Goal: Transaction & Acquisition: Purchase product/service

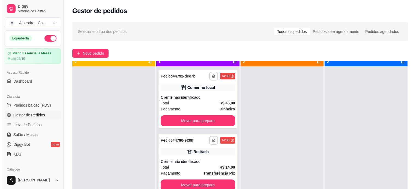
scroll to position [15, 0]
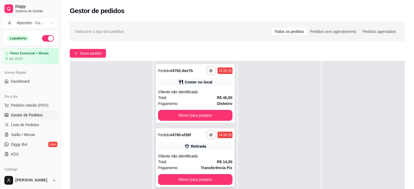
click at [192, 146] on div "Retirada" at bounding box center [198, 146] width 15 height 5
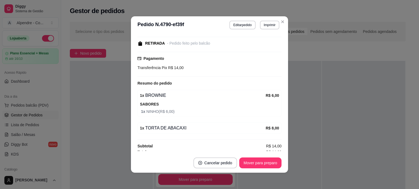
scroll to position [55, 0]
click at [261, 164] on button "Mover para preparo" at bounding box center [260, 163] width 41 height 11
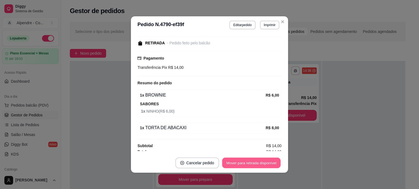
click at [261, 164] on button "Mover para retirada disponível" at bounding box center [251, 163] width 58 height 11
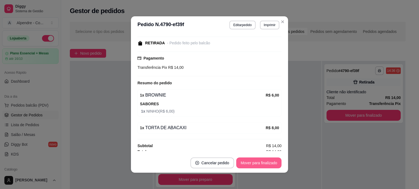
click at [261, 164] on button "Mover para finalizado" at bounding box center [258, 163] width 45 height 11
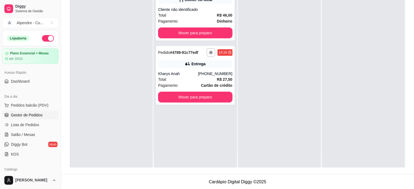
scroll to position [83, 0]
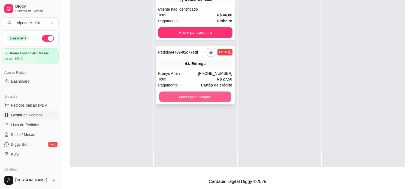
click at [204, 101] on button "Mover para preparo" at bounding box center [195, 97] width 72 height 11
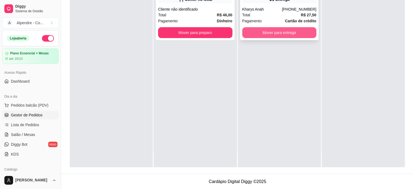
click at [276, 32] on button "Mover para entrega" at bounding box center [279, 32] width 74 height 11
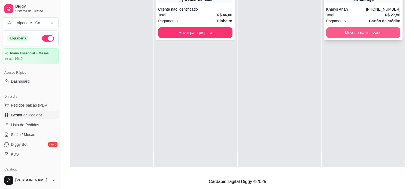
click at [357, 27] on button "Mover para finalizado" at bounding box center [363, 32] width 74 height 11
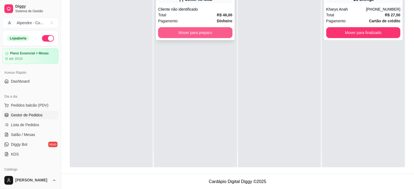
click at [205, 35] on button "Mover para preparo" at bounding box center [195, 32] width 74 height 11
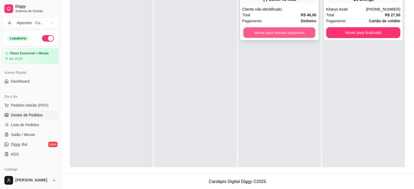
click at [276, 35] on button "Mover para retirada disponível" at bounding box center [279, 33] width 72 height 11
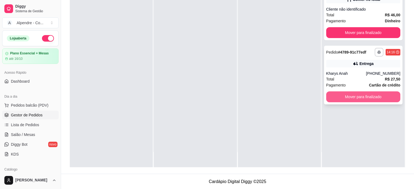
click at [357, 97] on button "Mover para finalizado" at bounding box center [363, 97] width 74 height 11
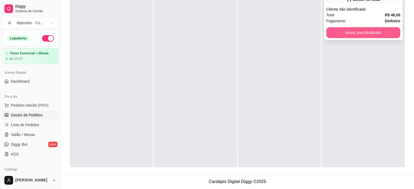
click at [366, 29] on button "Mover para finalizado" at bounding box center [363, 32] width 74 height 11
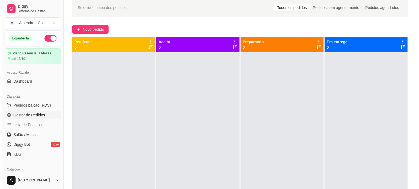
scroll to position [0, 0]
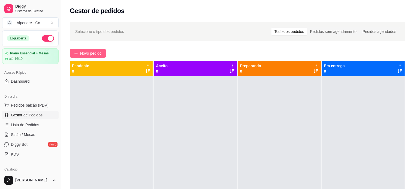
click at [92, 50] on button "Novo pedido" at bounding box center [88, 53] width 36 height 9
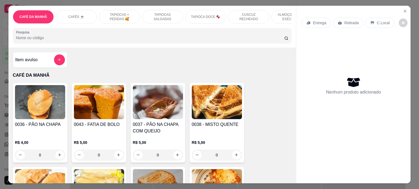
click at [119, 18] on p "TAPIOCAS + PEDIDAS 🥰" at bounding box center [120, 17] width 32 height 9
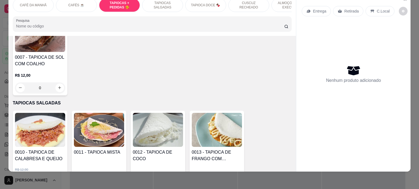
scroll to position [604, 0]
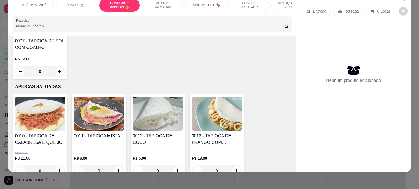
click at [201, 3] on div "TAPIOCA DOCE 🍫" at bounding box center [205, 5] width 41 height 14
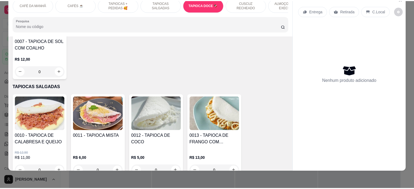
scroll to position [839, 0]
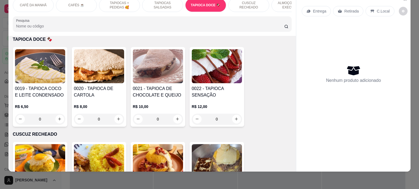
click at [58, 119] on div "0" at bounding box center [40, 119] width 50 height 11
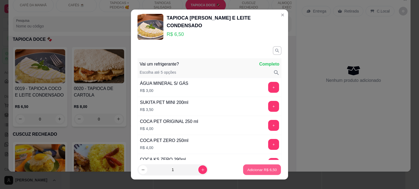
click at [257, 172] on p "Adicionar R$ 6,50" at bounding box center [261, 170] width 29 height 5
type input "1"
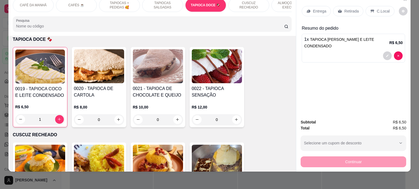
click at [337, 6] on div "Retirada" at bounding box center [348, 11] width 30 height 10
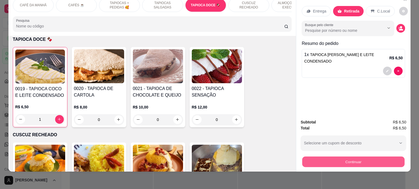
click at [350, 157] on button "Continuar" at bounding box center [353, 162] width 102 height 11
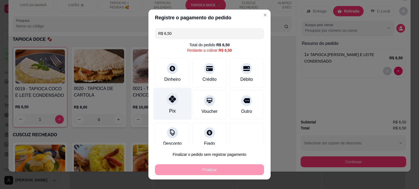
click at [172, 103] on div at bounding box center [172, 99] width 12 height 12
type input "R$ 0,00"
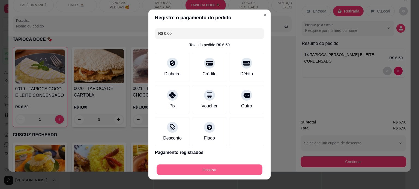
click at [204, 171] on button "Finalizar" at bounding box center [209, 170] width 106 height 11
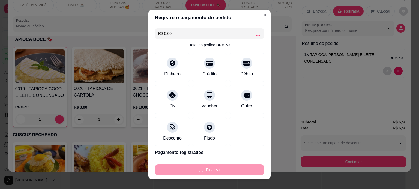
type input "0"
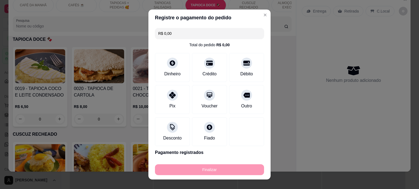
type input "-R$ 6,50"
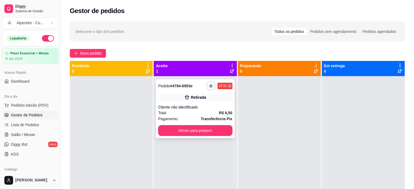
click at [200, 110] on div "Total R$ 6,50" at bounding box center [195, 113] width 74 height 6
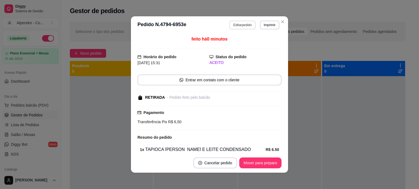
click at [242, 25] on button "Editar pedido" at bounding box center [242, 25] width 26 height 9
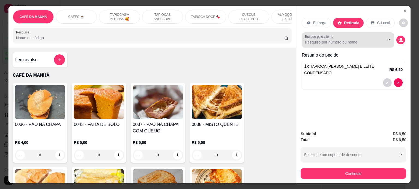
click at [308, 40] on input "Busque pelo cliente" at bounding box center [340, 42] width 71 height 5
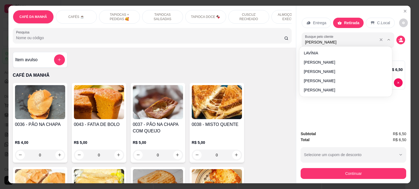
type input "[PERSON_NAME]"
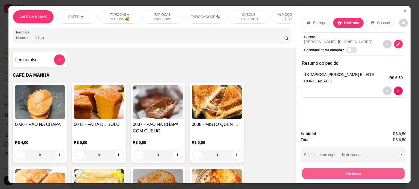
click at [341, 172] on button "Continuar" at bounding box center [353, 174] width 102 height 11
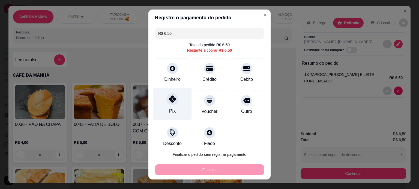
click at [172, 107] on div "Pix" at bounding box center [172, 104] width 38 height 32
type input "R$ 0,00"
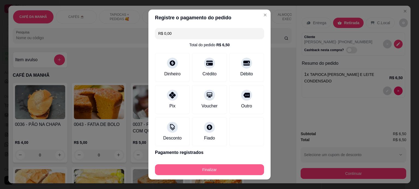
click at [214, 169] on button "Finalizar" at bounding box center [209, 170] width 109 height 11
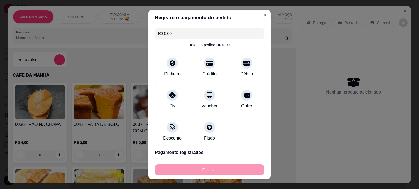
type input "0"
type input "-R$ 6,50"
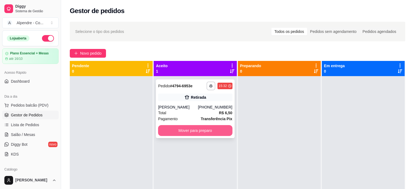
click at [190, 132] on button "Mover para preparo" at bounding box center [195, 130] width 74 height 11
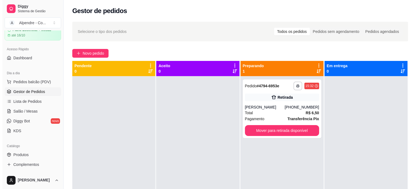
scroll to position [55, 0]
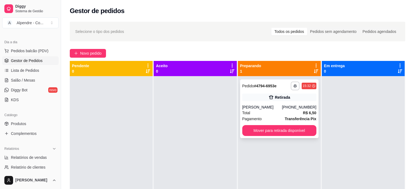
click at [257, 108] on div "[PERSON_NAME]" at bounding box center [262, 107] width 40 height 5
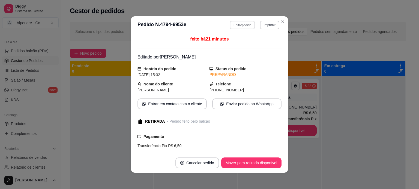
click at [251, 25] on button "Editar pedido" at bounding box center [242, 25] width 25 height 8
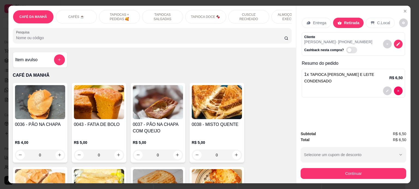
click at [86, 19] on div "CAFÉS ☕️" at bounding box center [76, 17] width 41 height 14
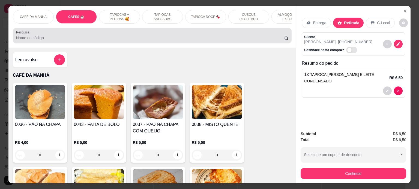
scroll to position [288, 0]
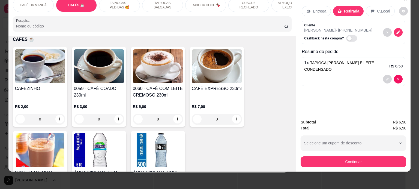
click at [177, 120] on div "0" at bounding box center [158, 119] width 50 height 11
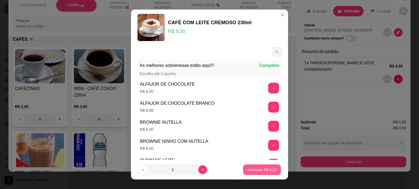
click at [255, 170] on p "Adicionar R$ 5,00" at bounding box center [261, 170] width 29 height 5
type input "1"
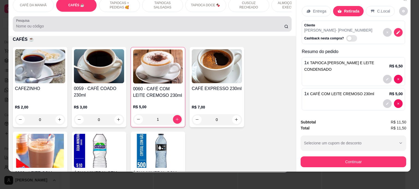
scroll to position [0, 0]
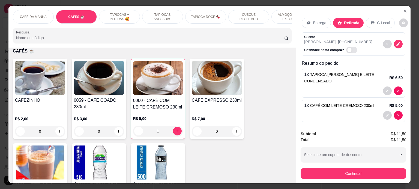
click at [153, 10] on div "TAPIOCAS SALGADAS" at bounding box center [162, 17] width 41 height 14
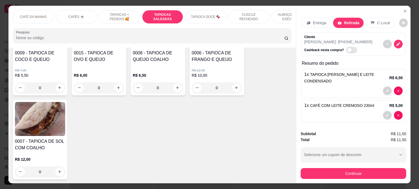
click at [129, 13] on p "TAPIOCAS + PEDIDAS 🥰" at bounding box center [120, 17] width 32 height 9
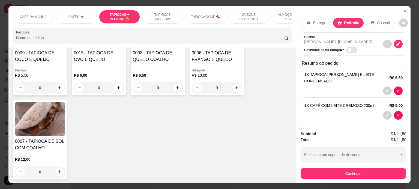
scroll to position [468, 0]
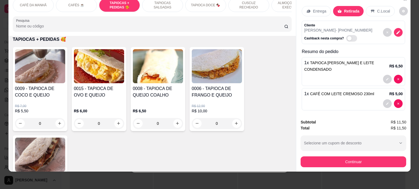
click at [58, 123] on div "0" at bounding box center [40, 123] width 50 height 11
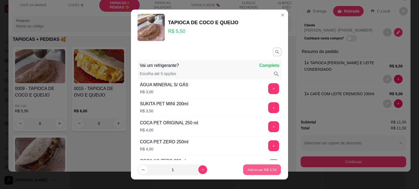
click at [263, 172] on p "Adicionar R$ 5,50" at bounding box center [261, 170] width 29 height 5
type input "1"
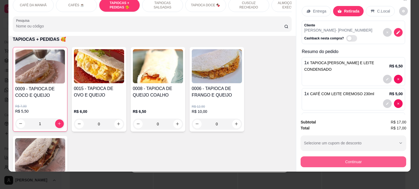
click at [337, 157] on button "Continuar" at bounding box center [352, 162] width 105 height 11
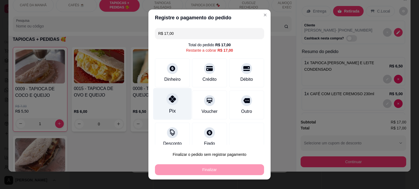
click at [165, 107] on div "Pix" at bounding box center [172, 104] width 38 height 32
type input "R$ 0,00"
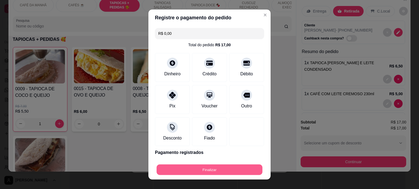
click at [199, 170] on button "Finalizar" at bounding box center [209, 170] width 106 height 11
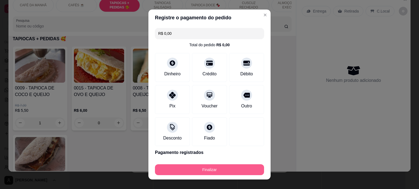
type input "0"
type input "-R$ 17,00"
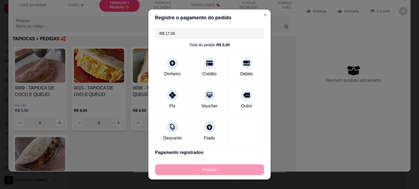
scroll to position [467, 0]
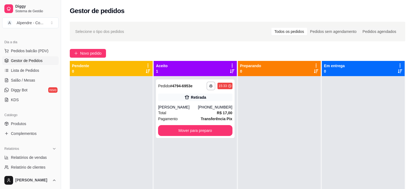
click at [261, 128] on div at bounding box center [279, 170] width 83 height 189
click at [201, 133] on button "Mover para preparo" at bounding box center [195, 131] width 72 height 11
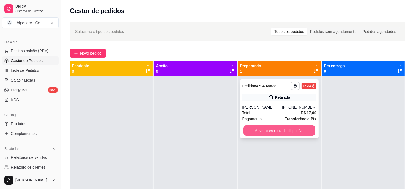
click at [259, 130] on button "Mover para retirada disponível" at bounding box center [279, 131] width 72 height 11
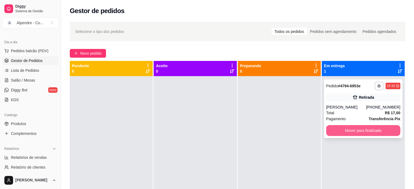
click at [359, 131] on button "Mover para finalizado" at bounding box center [363, 130] width 74 height 11
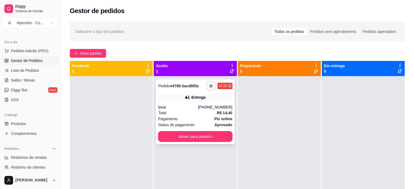
click at [191, 111] on div "Total R$ 14,40" at bounding box center [195, 113] width 74 height 6
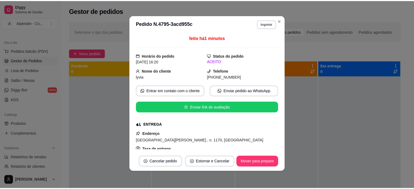
scroll to position [0, 0]
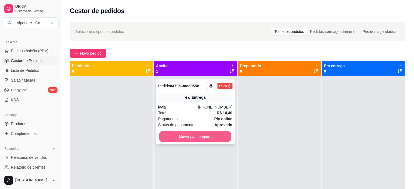
click at [194, 134] on button "Mover para preparo" at bounding box center [195, 137] width 72 height 11
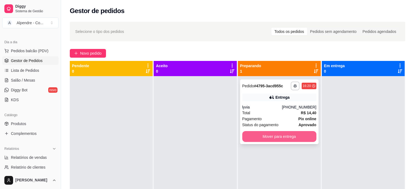
click at [270, 136] on button "Mover para entrega" at bounding box center [279, 136] width 74 height 11
